Goal: Check status

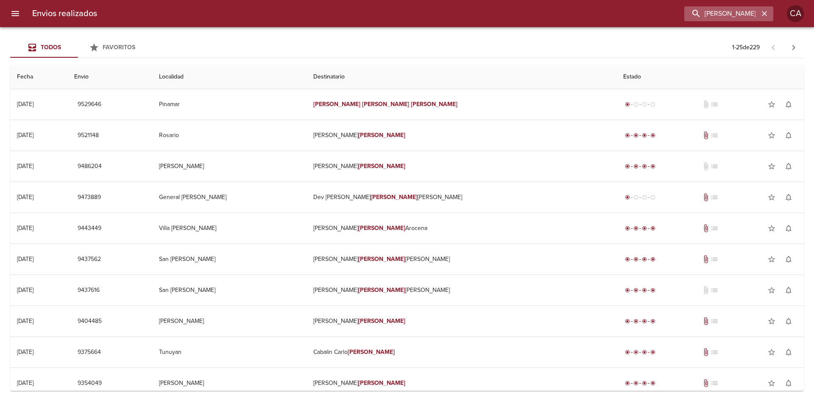
click at [760, 12] on button "button" at bounding box center [764, 13] width 11 height 11
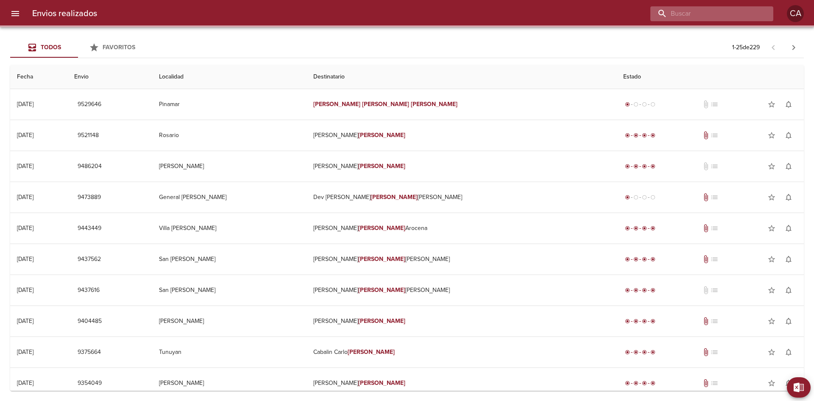
click at [733, 13] on input "buscar" at bounding box center [705, 13] width 109 height 15
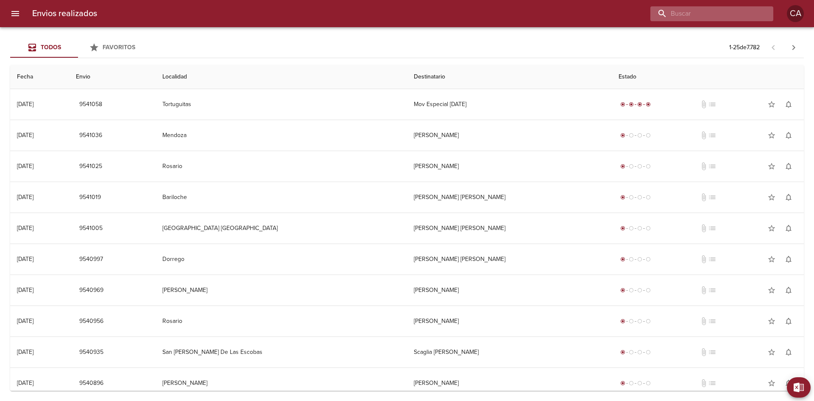
paste input "[PERSON_NAME]"
type input "[PERSON_NAME]"
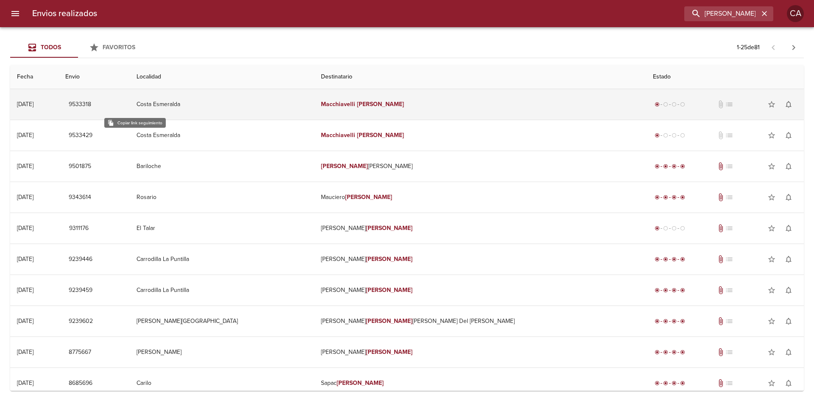
click at [95, 102] on button "9533318" at bounding box center [79, 105] width 29 height 16
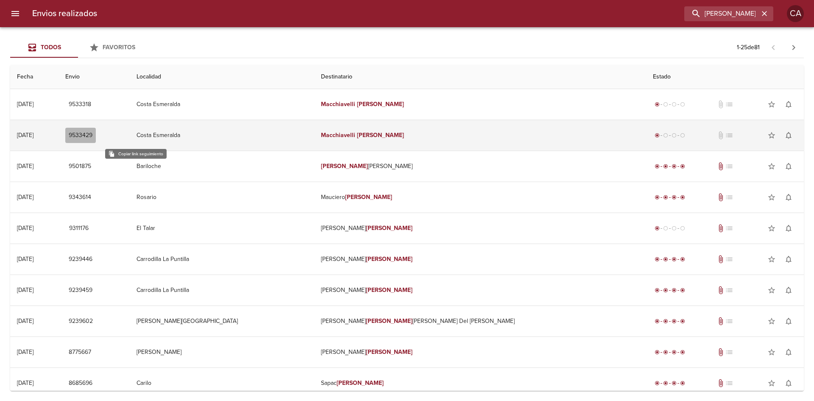
click at [92, 134] on span "9533429" at bounding box center [81, 135] width 24 height 11
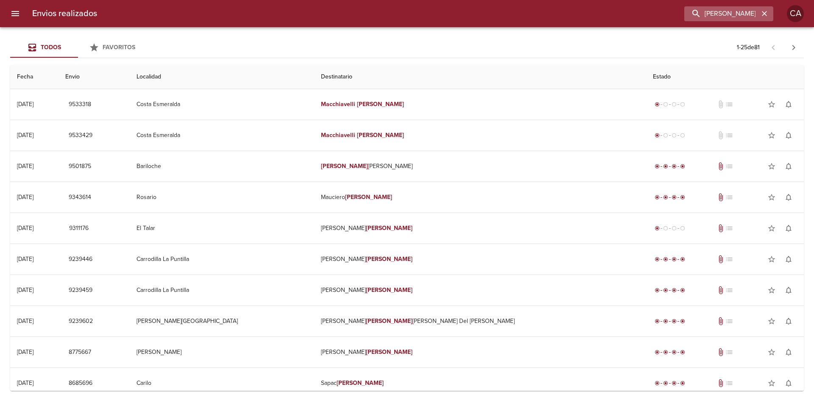
drag, startPoint x: 762, startPoint y: 13, endPoint x: 727, endPoint y: 13, distance: 35.2
click at [763, 13] on icon "button" at bounding box center [765, 13] width 8 height 8
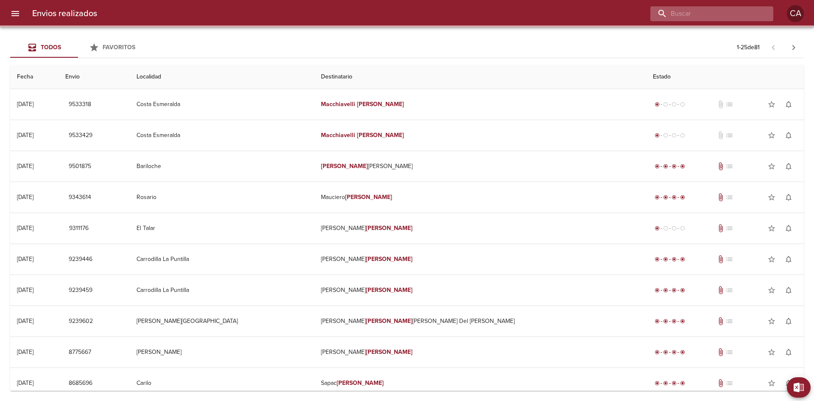
click at [717, 11] on input "buscar" at bounding box center [705, 13] width 109 height 15
paste input "[PERSON_NAME]"
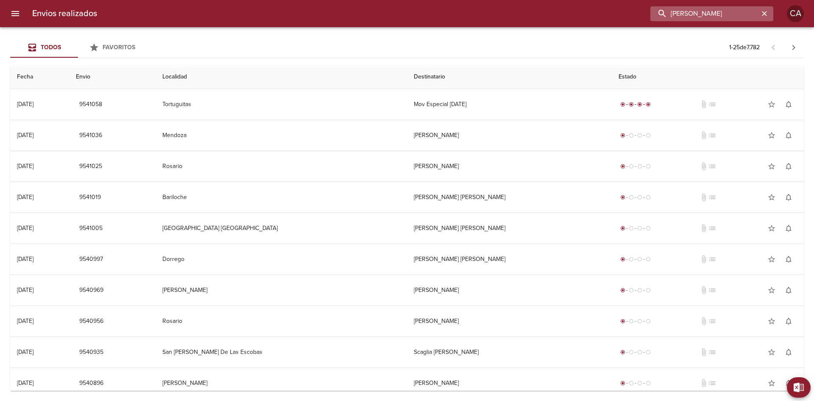
type input "[PERSON_NAME]"
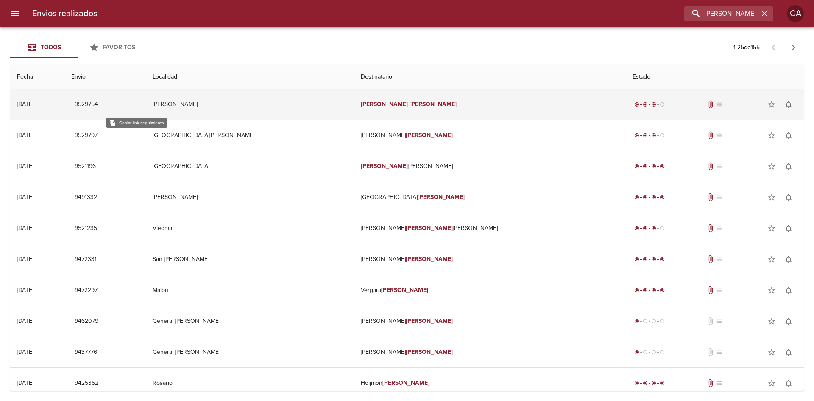
click at [98, 102] on span "9529754" at bounding box center [86, 104] width 23 height 11
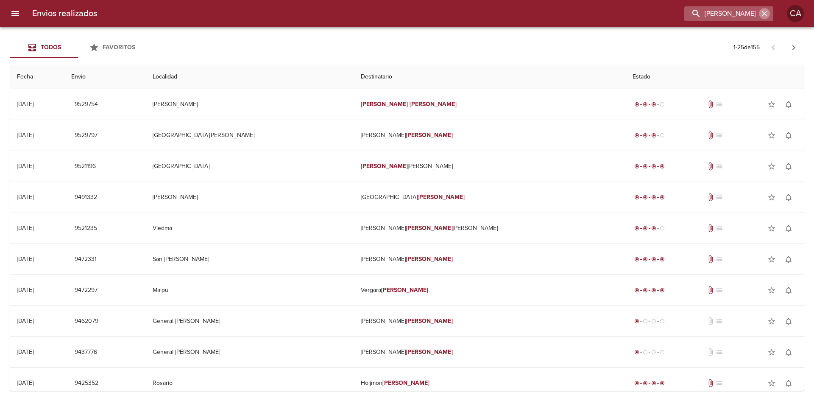
click at [764, 11] on icon "button" at bounding box center [765, 13] width 8 height 8
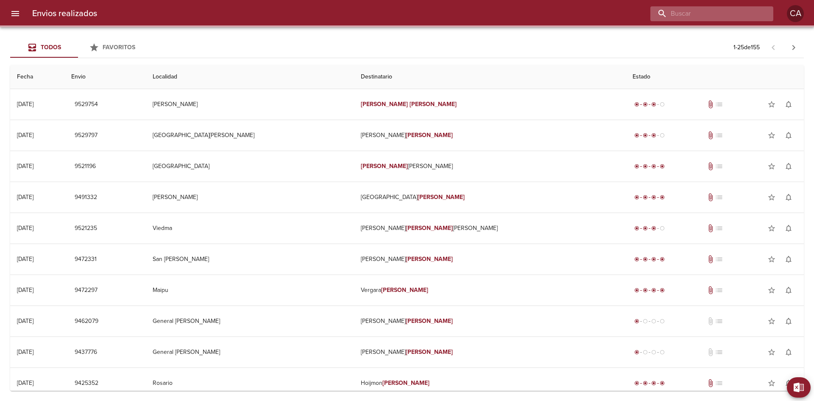
click at [718, 11] on input "buscar" at bounding box center [705, 13] width 109 height 15
paste input "ALMIRON [PERSON_NAME]"
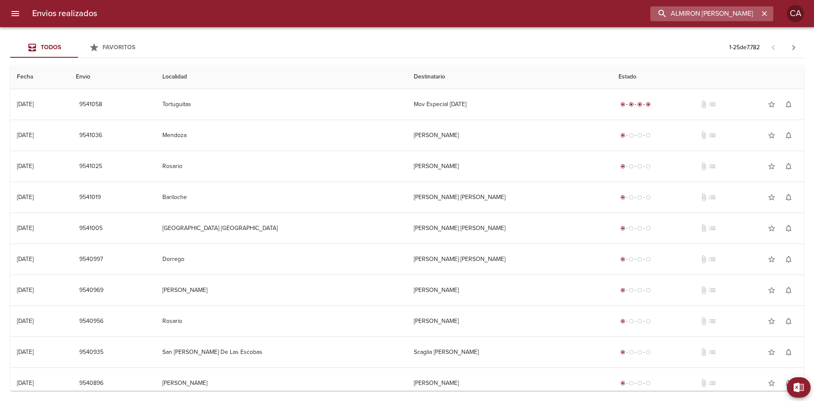
type input "ALMIRON [PERSON_NAME]"
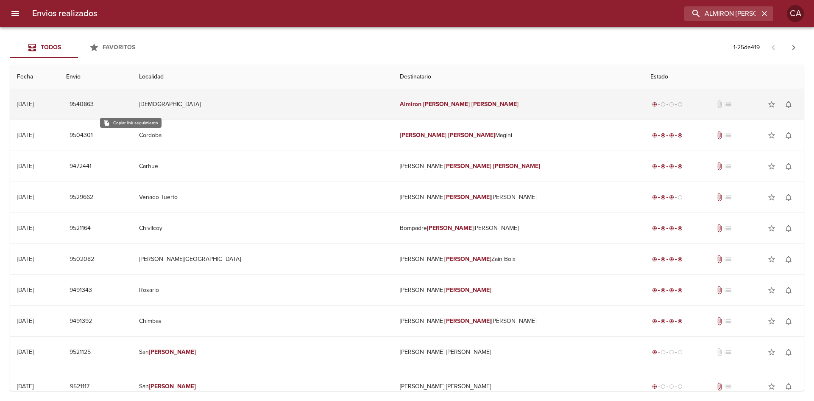
click at [94, 99] on span "9540863" at bounding box center [82, 104] width 24 height 11
